Goal: Task Accomplishment & Management: Manage account settings

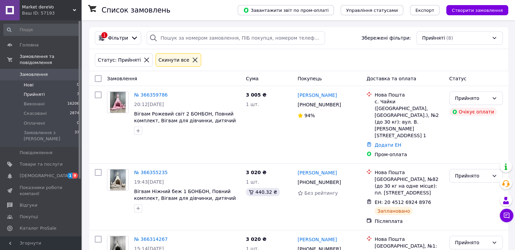
click at [29, 82] on span "Нові" at bounding box center [29, 85] width 10 height 6
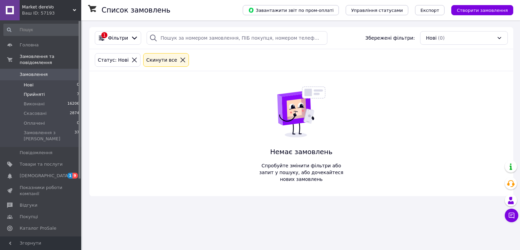
click at [33, 91] on span "Прийняті" at bounding box center [34, 94] width 21 height 6
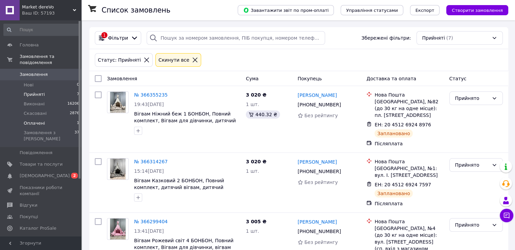
click at [30, 120] on span "Оплачені" at bounding box center [34, 123] width 21 height 6
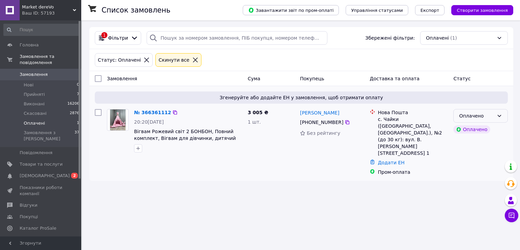
click at [485, 117] on div "Оплачено" at bounding box center [476, 115] width 35 height 7
click at [477, 129] on li "Прийнято" at bounding box center [480, 130] width 54 height 12
click at [150, 112] on link "№ 366361112" at bounding box center [152, 112] width 37 height 5
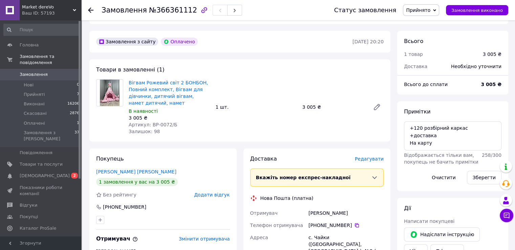
scroll to position [177, 0]
click at [409, 126] on textarea "+120 розбірний каркас +доставка На карту" at bounding box center [452, 136] width 97 height 29
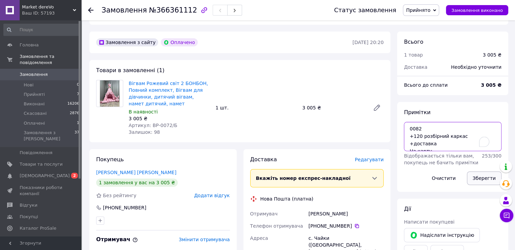
type textarea "0082 +120 розбірний каркас +доставка На карту"
click at [482, 178] on button "Зберегти" at bounding box center [484, 178] width 35 height 14
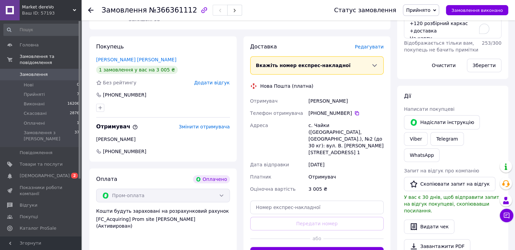
scroll to position [289, 0]
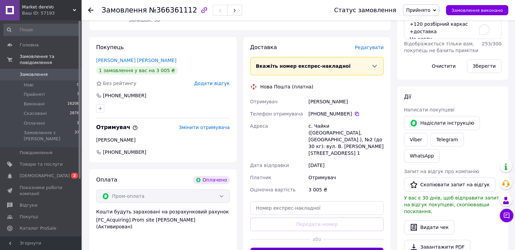
click at [332, 247] on button "Згенерувати ЕН" at bounding box center [317, 254] width 134 height 14
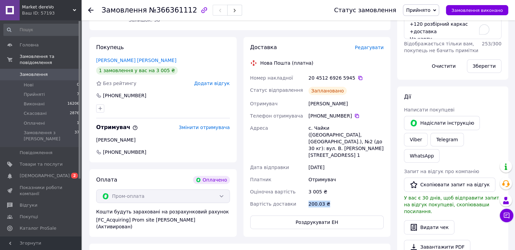
drag, startPoint x: 331, startPoint y: 190, endPoint x: 308, endPoint y: 192, distance: 23.4
click at [308, 198] on div "200.03 ₴" at bounding box center [346, 204] width 78 height 12
copy div "200.03 ₴"
click at [390, 104] on div "Доставка Редагувати Нова Пошта (платна) Номер накладної 20 4512 6926 5945   Ста…" at bounding box center [317, 137] width 154 height 200
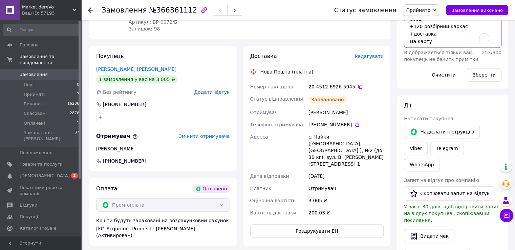
scroll to position [281, 0]
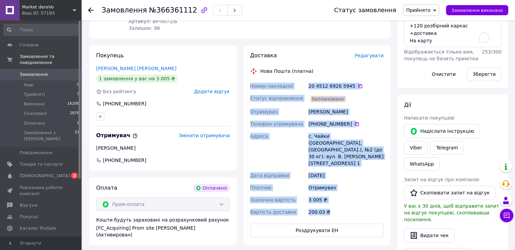
drag, startPoint x: 332, startPoint y: 201, endPoint x: 245, endPoint y: 85, distance: 144.4
click at [245, 85] on div "Доставка Редагувати Нова Пошта (платна) Номер накладної 20 4512 6926 5945   Ста…" at bounding box center [316, 145] width 147 height 200
copy div "Номер накладної 20 4512 6926 5945   Статус відправлення Заплановано Отримувач […"
click at [393, 98] on div "Доставка Редагувати Нова Пошта (платна) Номер накладної 20 4512 6926 5945   Ста…" at bounding box center [317, 145] width 154 height 200
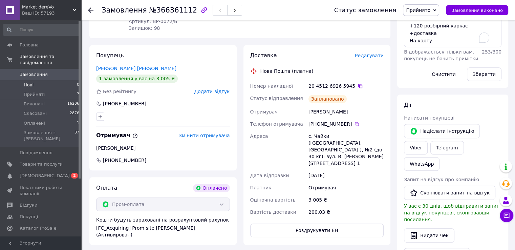
click at [31, 82] on span "Нові" at bounding box center [29, 85] width 10 height 6
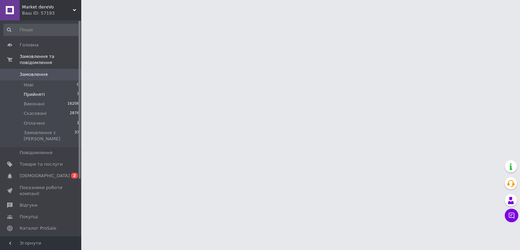
click at [34, 91] on span "Прийняті" at bounding box center [34, 94] width 21 height 6
click at [33, 91] on span "Прийняті" at bounding box center [34, 94] width 21 height 6
